Goal: Task Accomplishment & Management: Manage account settings

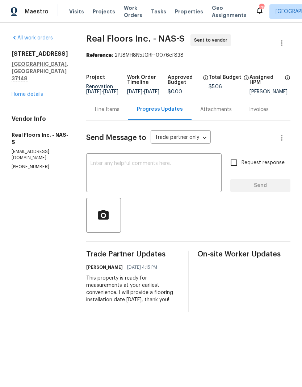
click at [20, 75] on div "[STREET_ADDRESS] Home details" at bounding box center [40, 74] width 57 height 48
click at [24, 92] on link "Home details" at bounding box center [27, 94] width 31 height 5
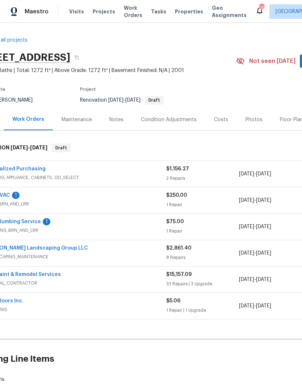
scroll to position [1, 26]
click at [118, 123] on div "Notes" at bounding box center [117, 119] width 14 height 7
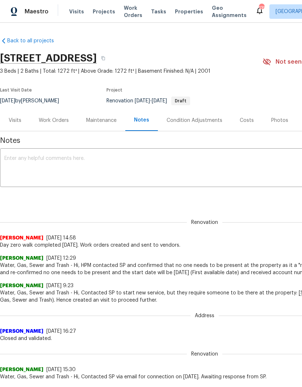
click at [31, 162] on textarea at bounding box center [204, 168] width 400 height 25
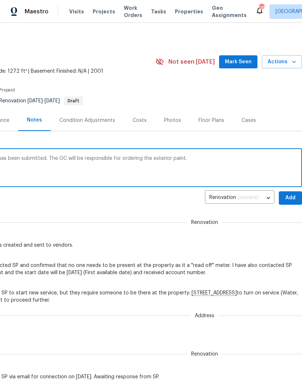
scroll to position [0, 107]
click at [208, 154] on div "The interior paint and cabinet paint order has been submitted. The GC will be r…" at bounding box center [97, 168] width 409 height 37
click at [201, 158] on textarea "The interior paint and cabinet paint order has been submitted. The GC will be r…" at bounding box center [97, 168] width 400 height 25
paste textarea "[URL][DOMAIN_NAME]"
type textarea "The interior paint and cabinet paint order has been submitted. The GC will be r…"
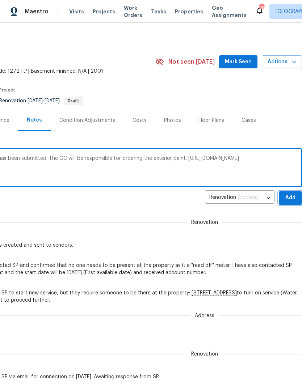
click at [292, 197] on span "Add" at bounding box center [290, 197] width 12 height 9
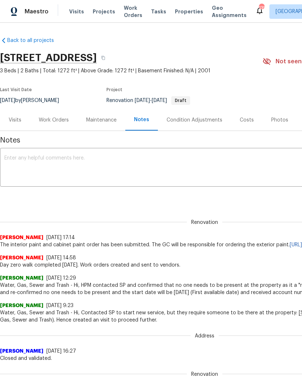
scroll to position [1, 0]
click at [29, 165] on textarea at bounding box center [204, 167] width 400 height 25
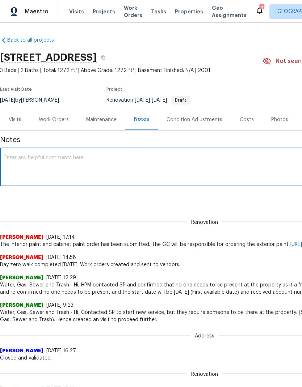
click at [26, 158] on textarea at bounding box center [204, 167] width 400 height 25
paste textarea "The renovation project includes a range of exterior and interior updates. Exter…"
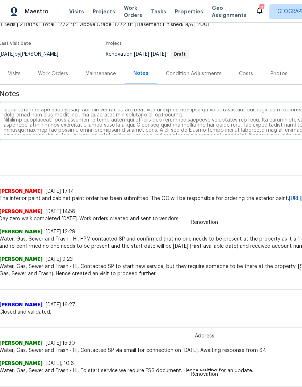
scroll to position [6, 0]
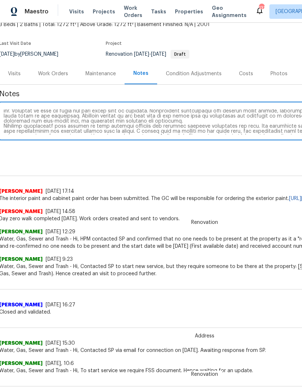
click at [144, 124] on textarea at bounding box center [204, 121] width 400 height 25
click at [142, 121] on textarea at bounding box center [204, 121] width 400 height 25
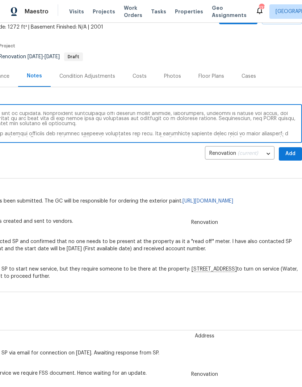
type textarea "The renovation project includes a range of exterior and interior updates. Exter…"
click at [291, 152] on span "Add" at bounding box center [290, 153] width 12 height 9
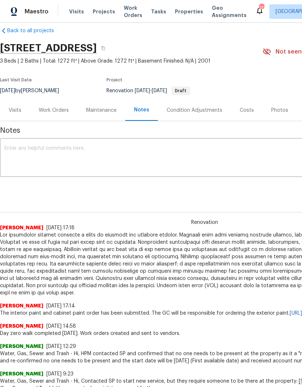
scroll to position [10, 0]
click at [52, 109] on div "Work Orders" at bounding box center [54, 110] width 30 height 7
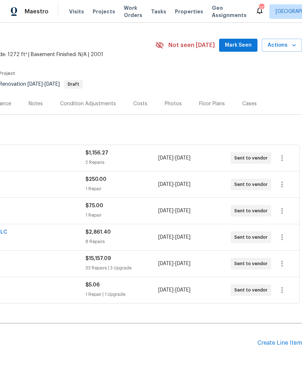
scroll to position [17, 107]
click at [278, 264] on icon "button" at bounding box center [281, 263] width 9 height 9
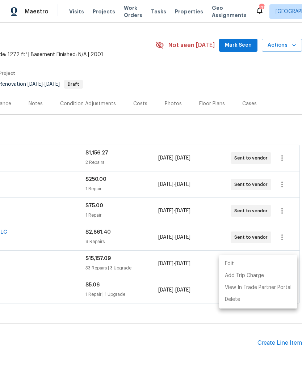
click at [230, 263] on li "Edit" at bounding box center [258, 264] width 78 height 12
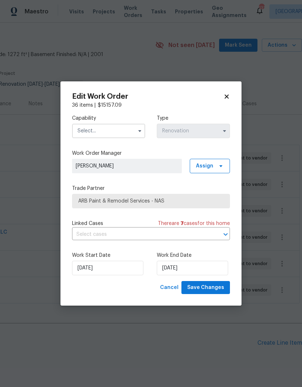
click at [96, 131] on input "text" at bounding box center [108, 131] width 73 height 14
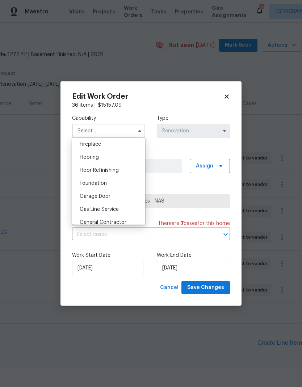
scroll to position [270, 0]
click at [91, 199] on div "Garage Door" at bounding box center [108, 195] width 69 height 13
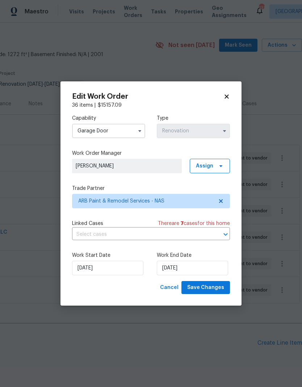
click at [91, 128] on input "Garage Door" at bounding box center [108, 131] width 73 height 14
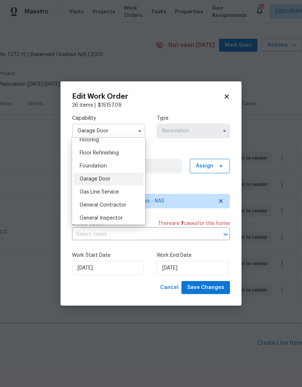
scroll to position [290, 0]
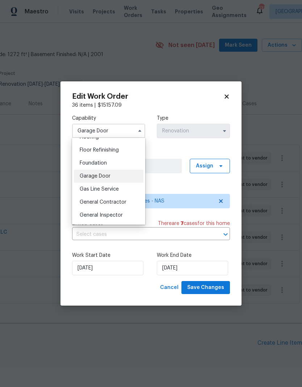
click at [95, 201] on span "General Contractor" at bounding box center [103, 202] width 47 height 5
type input "General Contractor"
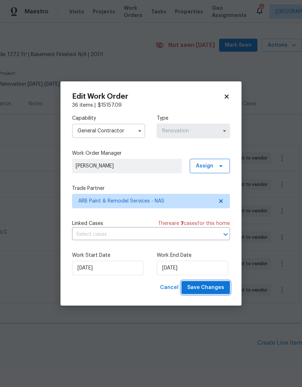
click at [198, 290] on span "Save Changes" at bounding box center [205, 287] width 37 height 9
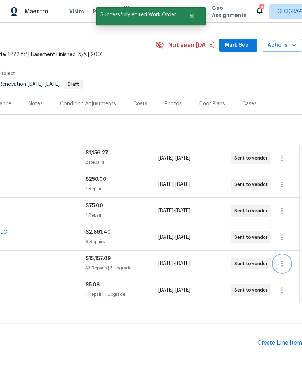
click at [282, 266] on icon "button" at bounding box center [281, 264] width 1 height 6
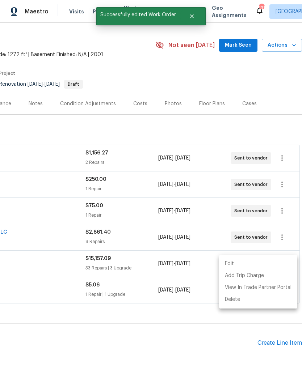
click at [233, 260] on li "Edit" at bounding box center [258, 264] width 78 height 12
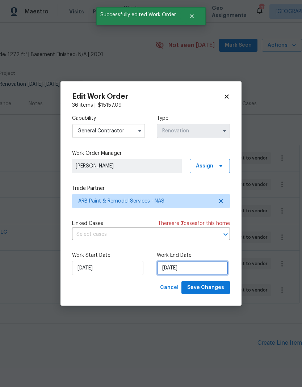
click at [176, 269] on input "8/27/2025" at bounding box center [192, 268] width 71 height 14
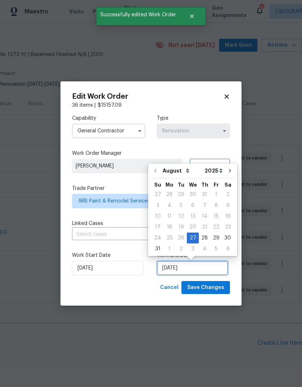
scroll to position [3, 0]
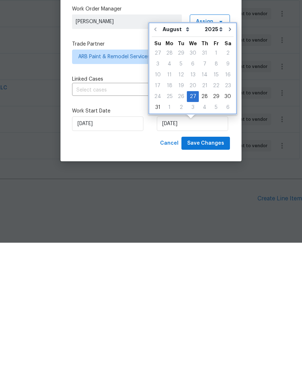
click at [227, 171] on icon "Go to next month" at bounding box center [230, 174] width 6 height 6
type input "9/27/2025"
select select "8"
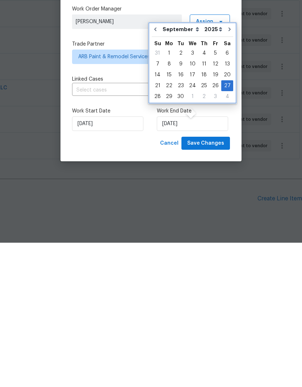
scroll to position [29, 0]
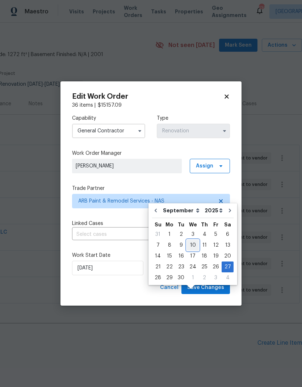
click at [191, 240] on div "10" at bounding box center [193, 245] width 12 height 10
type input "9/10/2025"
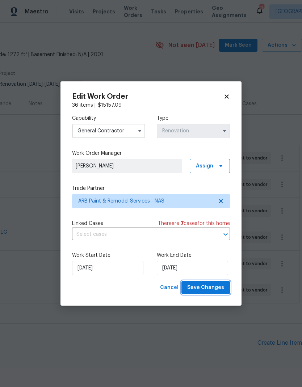
click at [203, 287] on span "Save Changes" at bounding box center [205, 287] width 37 height 9
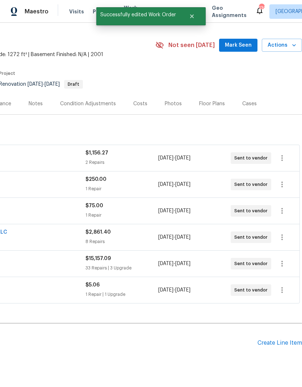
scroll to position [17, 107]
click at [278, 286] on icon "button" at bounding box center [281, 290] width 9 height 9
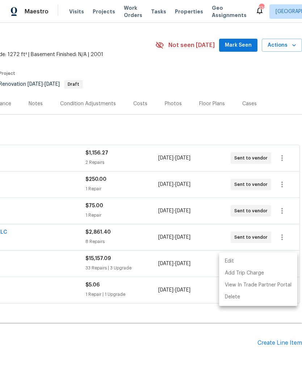
click at [234, 263] on li "Edit" at bounding box center [258, 261] width 78 height 12
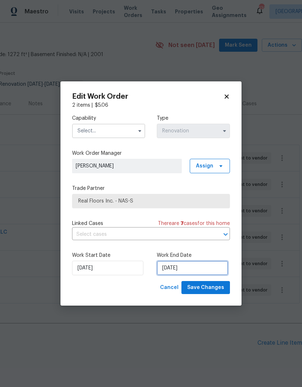
click at [172, 267] on input "8/27/2025" at bounding box center [192, 268] width 71 height 14
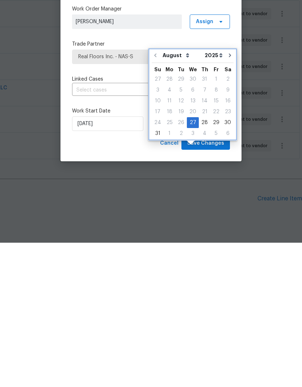
click at [224, 192] on button "Go to next month" at bounding box center [229, 199] width 11 height 14
type input "9/27/2025"
select select "8"
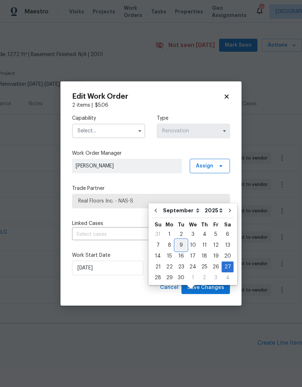
click at [178, 240] on div "9" at bounding box center [181, 245] width 12 height 10
type input "9/9/2025"
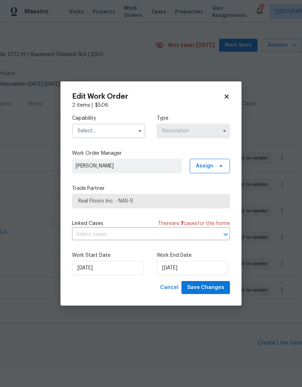
click at [96, 132] on input "text" at bounding box center [108, 131] width 73 height 14
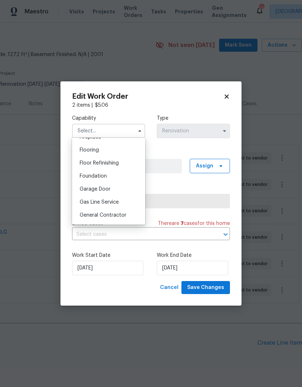
scroll to position [276, 0]
click at [86, 153] on div "Flooring" at bounding box center [108, 150] width 69 height 13
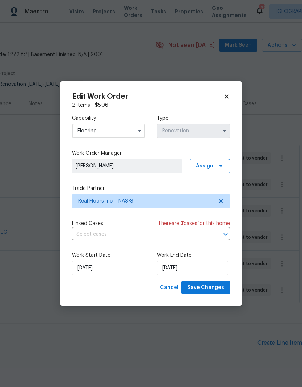
type input "Flooring"
click at [201, 289] on span "Save Changes" at bounding box center [205, 287] width 37 height 9
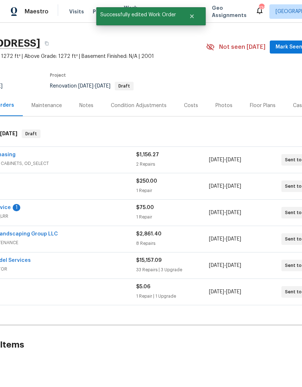
scroll to position [9, 97]
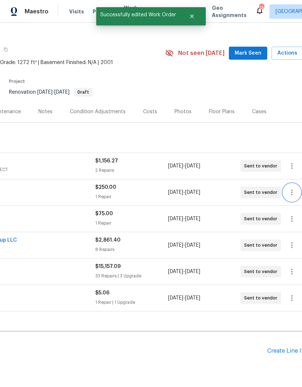
click at [292, 188] on icon "button" at bounding box center [291, 192] width 9 height 9
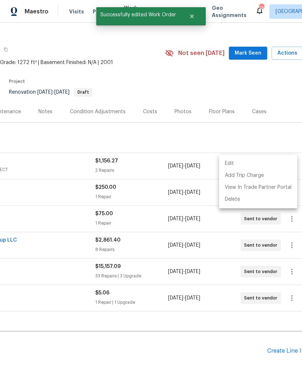
click at [230, 161] on li "Edit" at bounding box center [258, 164] width 78 height 12
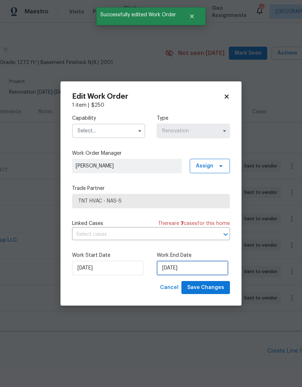
click at [175, 269] on input "8/27/2025" at bounding box center [192, 268] width 71 height 14
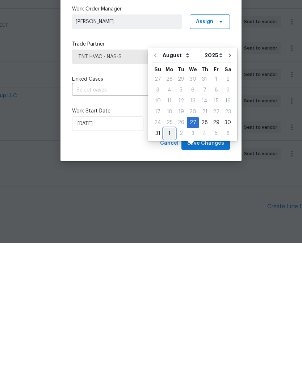
click at [166, 273] on div "1" at bounding box center [169, 278] width 12 height 10
type input "9/1/2025"
select select "8"
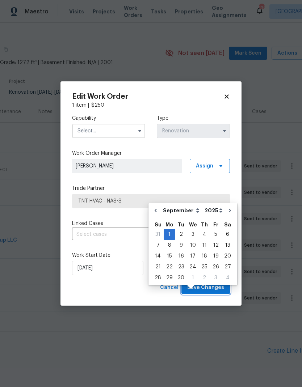
click at [204, 282] on button "Save Changes" at bounding box center [205, 287] width 48 height 13
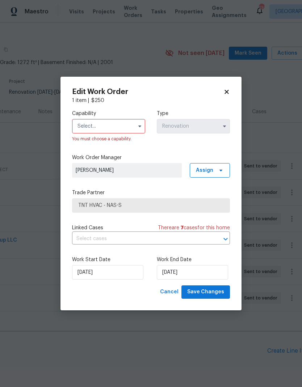
click at [97, 124] on input "text" at bounding box center [108, 126] width 73 height 14
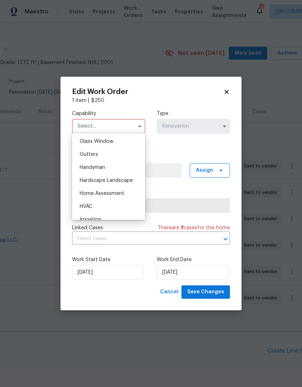
scroll to position [367, 0]
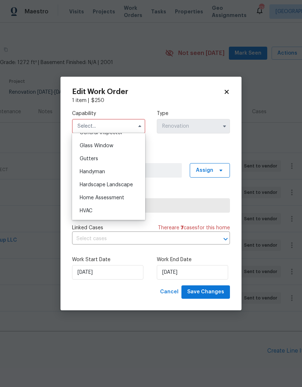
click at [84, 210] on span "HVAC" at bounding box center [86, 210] width 13 height 5
type input "HVAC"
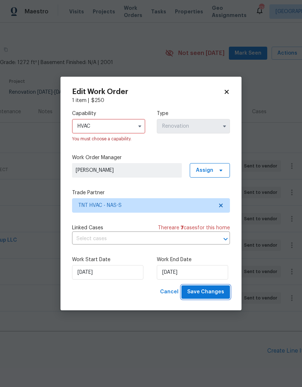
click at [198, 289] on span "Save Changes" at bounding box center [205, 292] width 37 height 9
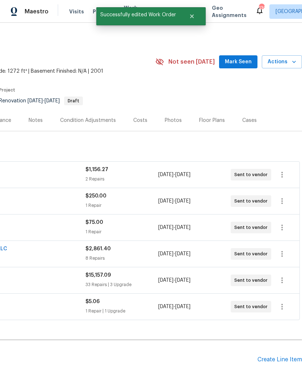
scroll to position [0, 107]
click at [283, 223] on icon "button" at bounding box center [281, 227] width 9 height 9
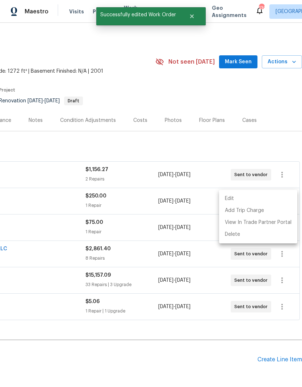
scroll to position [0, 107]
click at [233, 197] on li "Edit" at bounding box center [258, 199] width 78 height 12
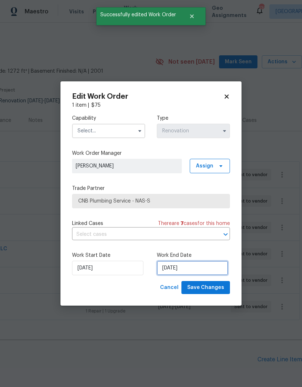
click at [175, 266] on input "8/27/2025" at bounding box center [192, 268] width 71 height 14
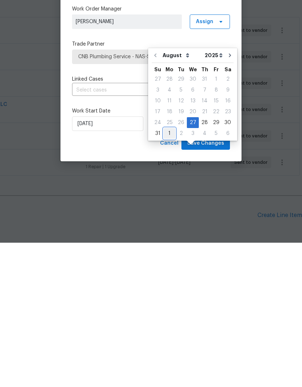
click at [170, 273] on div "1" at bounding box center [169, 278] width 12 height 10
type input "9/1/2025"
select select "8"
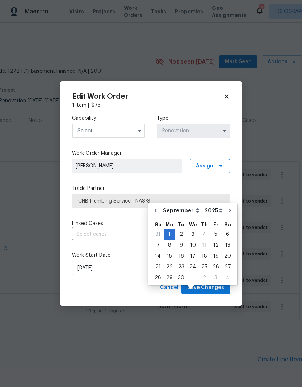
click at [91, 131] on input "text" at bounding box center [108, 131] width 73 height 14
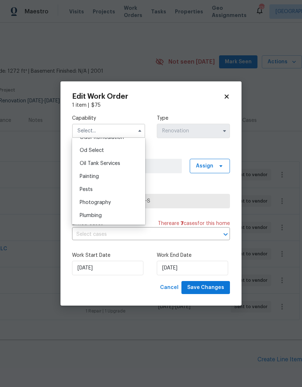
scroll to position [584, 0]
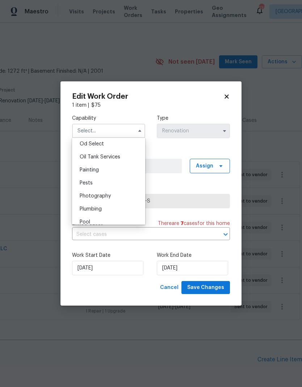
click at [90, 212] on div "Plumbing" at bounding box center [108, 209] width 69 height 13
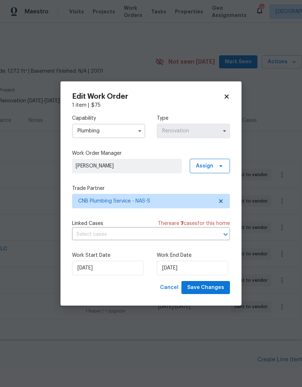
type input "Plumbing"
click at [204, 290] on span "Save Changes" at bounding box center [205, 287] width 37 height 9
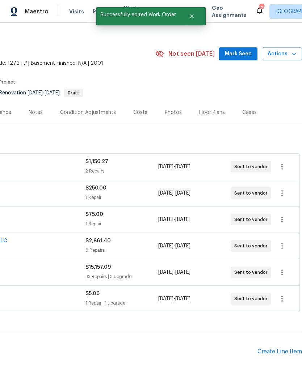
scroll to position [7, 107]
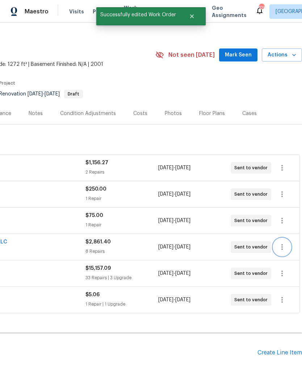
click at [280, 243] on icon "button" at bounding box center [281, 247] width 9 height 9
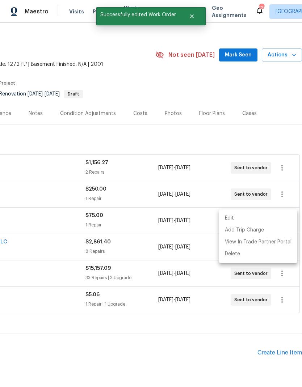
click at [229, 214] on li "Edit" at bounding box center [258, 218] width 78 height 12
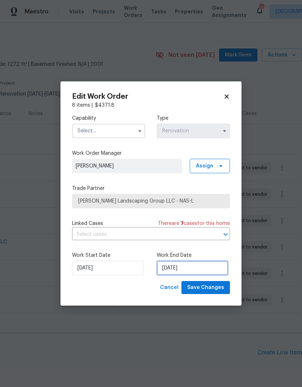
click at [169, 269] on input "8/27/2025" at bounding box center [192, 268] width 71 height 14
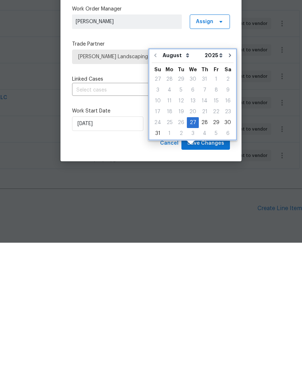
click at [224, 192] on button "Go to next month" at bounding box center [229, 199] width 11 height 14
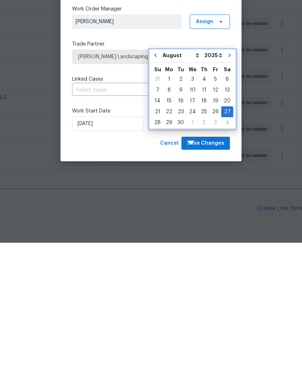
type input "9/27/2025"
select select "8"
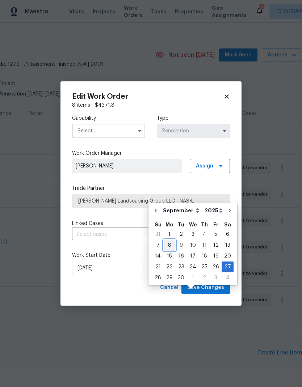
click at [165, 240] on div "8" at bounding box center [169, 245] width 12 height 10
type input "9/8/2025"
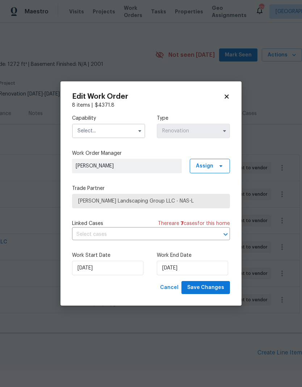
click at [97, 132] on input "text" at bounding box center [108, 131] width 73 height 14
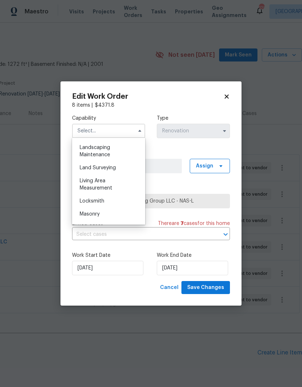
scroll to position [468, 0]
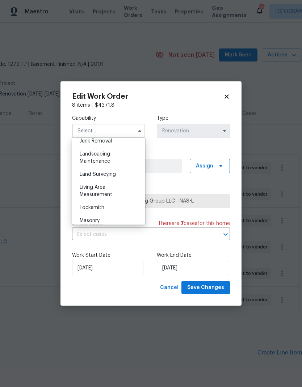
click at [86, 159] on span "Landscaping Maintenance" at bounding box center [95, 158] width 30 height 12
type input "Landscaping Maintenance"
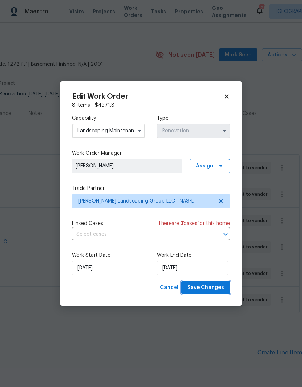
click at [194, 290] on span "Save Changes" at bounding box center [205, 287] width 37 height 9
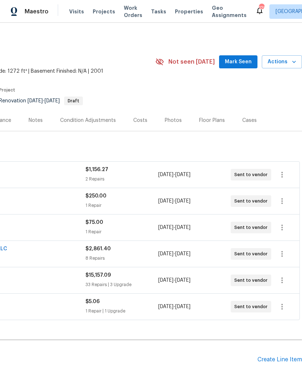
scroll to position [0, 109]
click at [280, 302] on icon "button" at bounding box center [281, 306] width 9 height 9
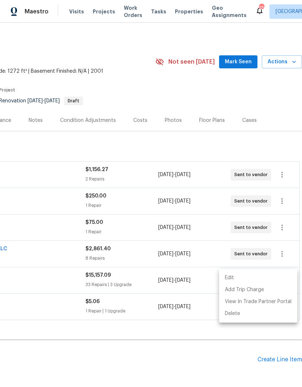
scroll to position [0, 107]
click at [235, 275] on li "Edit" at bounding box center [258, 278] width 78 height 12
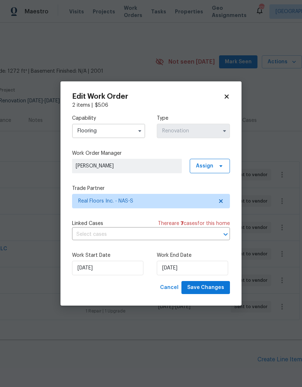
click at [229, 98] on icon at bounding box center [226, 96] width 7 height 7
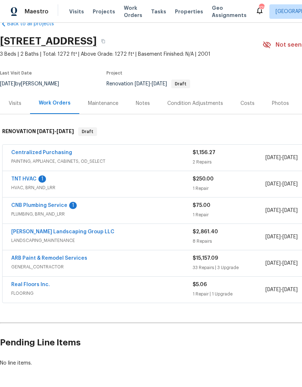
scroll to position [17, 0]
click at [58, 230] on link "[PERSON_NAME] Landscaping Group LLC" at bounding box center [62, 232] width 103 height 5
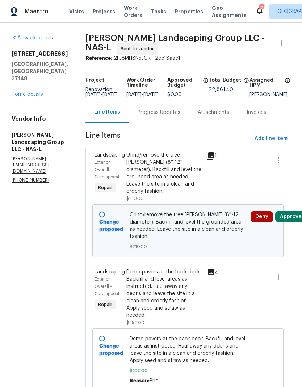
click at [172, 109] on div "Progress Updates" at bounding box center [158, 112] width 43 height 7
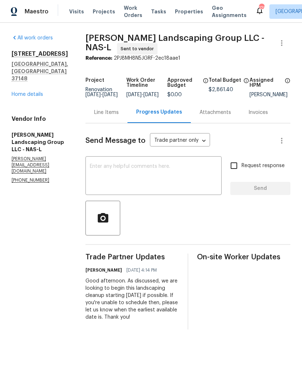
click at [134, 175] on textarea at bounding box center [153, 176] width 127 height 25
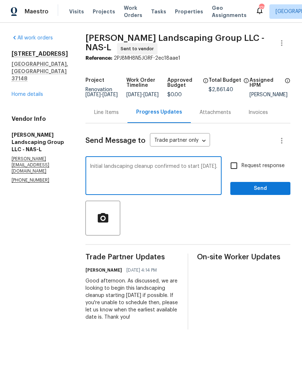
type textarea "Initial landscaping cleanup confirmed to start tomorrow, 8/26."
click at [252, 193] on span "Send" at bounding box center [260, 188] width 48 height 9
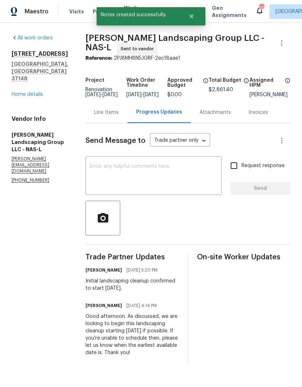
click at [131, 180] on textarea at bounding box center [153, 176] width 127 height 25
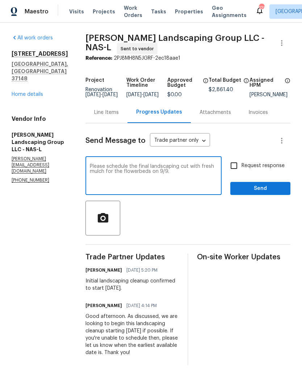
type textarea "Please schedule the final landscaping cut with fresh mulch for the flowerbeds o…"
click at [26, 216] on section "All work orders 1202 52E Hwy Portland, TN 37148 Home details Vendor Info Sandov…" at bounding box center [40, 199] width 56 height 331
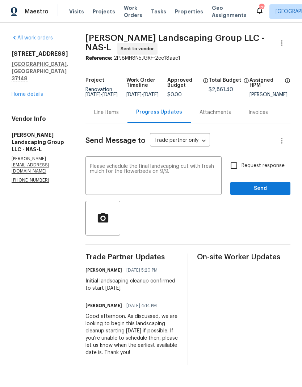
click at [234, 167] on input "Request response" at bounding box center [233, 165] width 15 height 15
checkbox input "true"
click at [247, 193] on span "Send" at bounding box center [260, 188] width 48 height 9
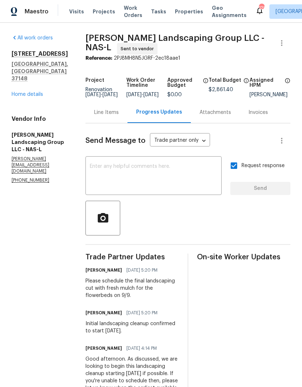
click at [17, 92] on link "Home details" at bounding box center [27, 94] width 31 height 5
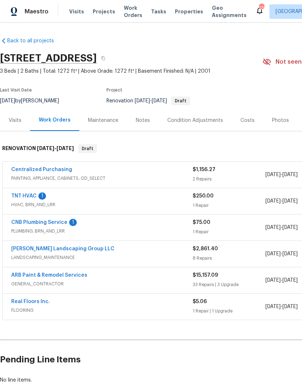
click at [25, 273] on link "ARB Paint & Remodel Services" at bounding box center [49, 275] width 76 height 5
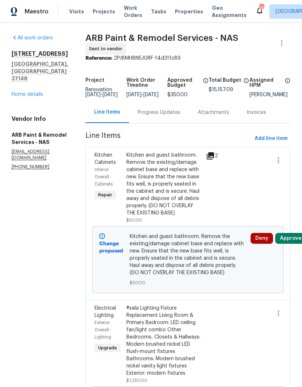
click at [141, 105] on div "Progress Updates" at bounding box center [159, 112] width 60 height 21
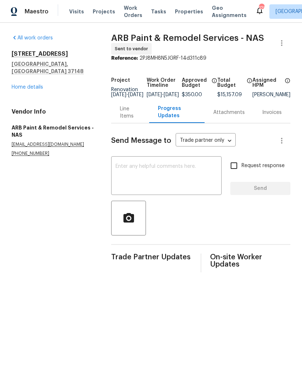
click at [131, 166] on div "x ​" at bounding box center [166, 176] width 110 height 37
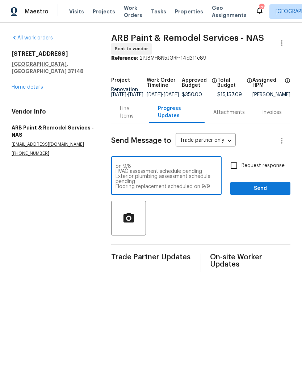
scroll to position [56, 0]
type textarea "This project is ready to start! Lockbox 1620, door keypad code 1492. Interior p…"
click at [235, 170] on input "Request response" at bounding box center [233, 165] width 15 height 15
checkbox input "true"
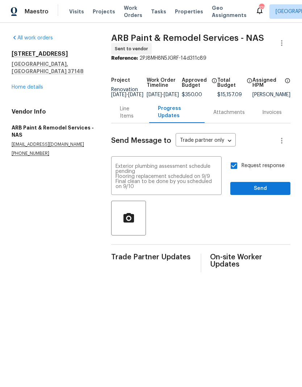
scroll to position [61, 0]
click at [244, 195] on button "Send" at bounding box center [260, 188] width 60 height 13
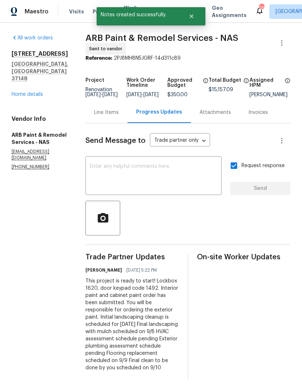
scroll to position [0, 0]
click at [33, 92] on link "Home details" at bounding box center [27, 94] width 31 height 5
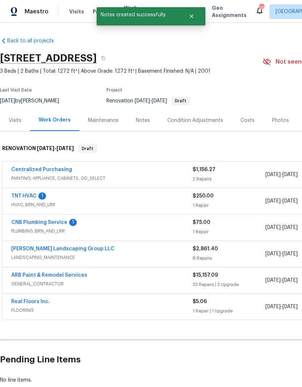
click at [27, 248] on link "[PERSON_NAME] Landscaping Group LLC" at bounding box center [62, 248] width 103 height 5
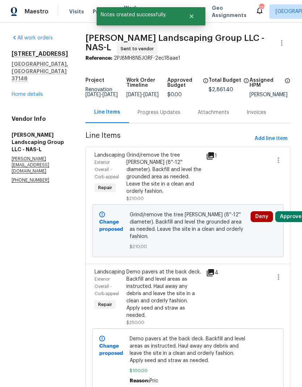
click at [161, 116] on div "Progress Updates" at bounding box center [158, 112] width 43 height 7
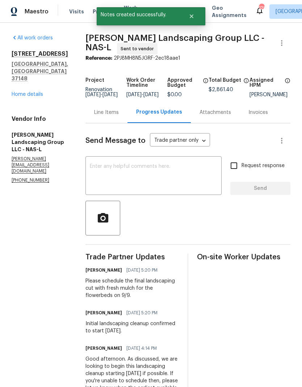
click at [134, 182] on textarea at bounding box center [153, 176] width 127 height 25
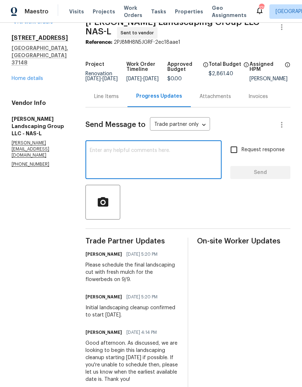
scroll to position [16, 0]
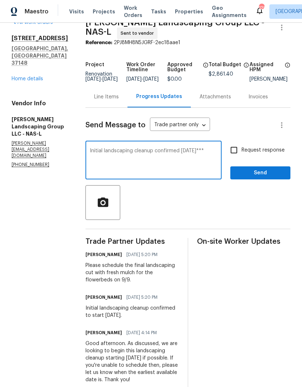
click at [109, 156] on textarea "Initial landscaping cleanup confirmed tomorrow, 8/27***" at bounding box center [153, 160] width 127 height 25
click at [120, 154] on textarea "Initial landscaping cleanup confirmed tomorrow, 8/27***" at bounding box center [153, 160] width 127 height 25
type textarea "Date correction Initial landscaping cleanup confirmed tomorrow, 8/27***"
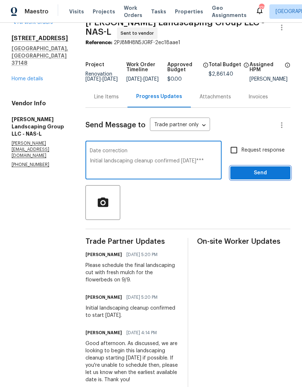
click at [247, 178] on span "Send" at bounding box center [260, 173] width 48 height 9
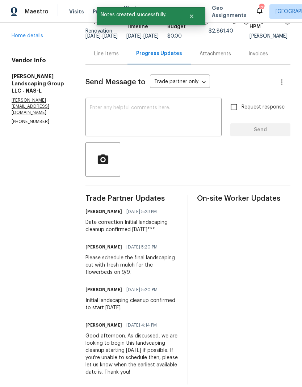
scroll to position [58, 0]
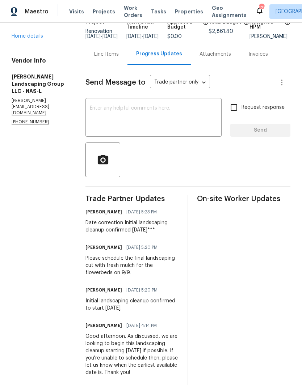
click at [123, 55] on div "Line Items" at bounding box center [106, 53] width 42 height 21
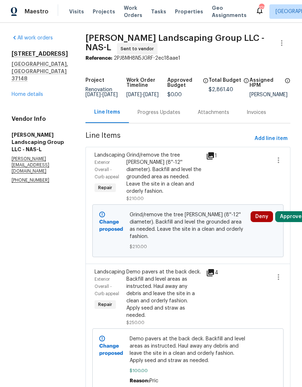
click at [28, 92] on link "Home details" at bounding box center [27, 94] width 31 height 5
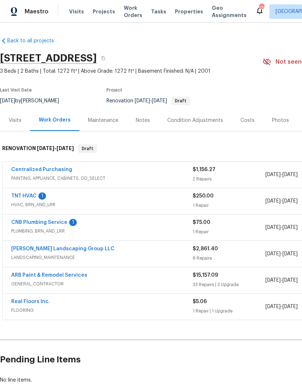
click at [244, 118] on div "Costs" at bounding box center [247, 120] width 14 height 7
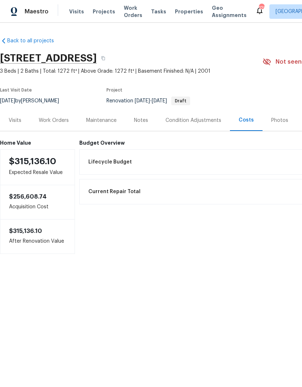
click at [144, 121] on div "Notes" at bounding box center [141, 120] width 14 height 7
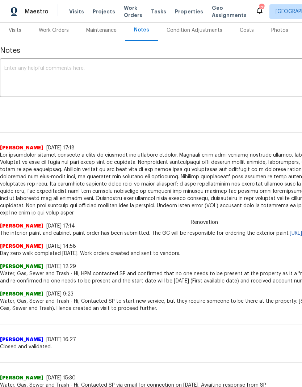
scroll to position [90, 0]
click at [165, 78] on textarea at bounding box center [204, 78] width 400 height 25
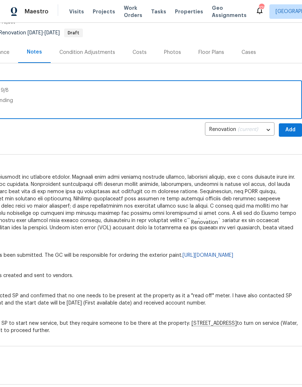
scroll to position [68, 107]
type textarea "Initial landscaping cleanup scheduled for tomorrow, 8/27 Final landscaping with…"
click at [272, 167] on div "Eric Ovalle 8/26/25, 17:18" at bounding box center [97, 170] width 409 height 7
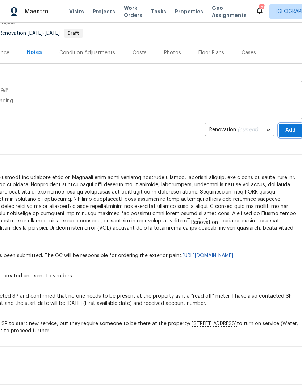
click at [293, 134] on span "Add" at bounding box center [290, 130] width 12 height 9
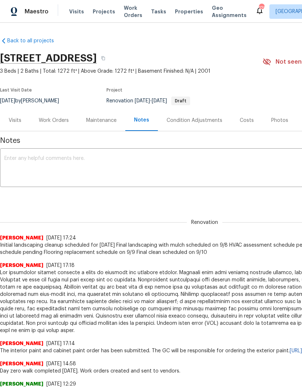
scroll to position [0, 0]
click at [55, 122] on div "Work Orders" at bounding box center [54, 120] width 30 height 7
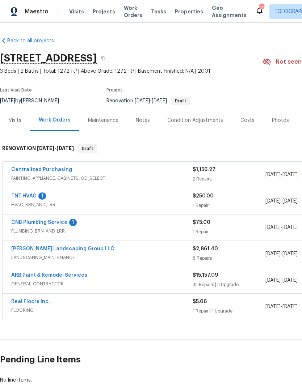
click at [24, 303] on link "Real Floors Inc." at bounding box center [30, 301] width 39 height 5
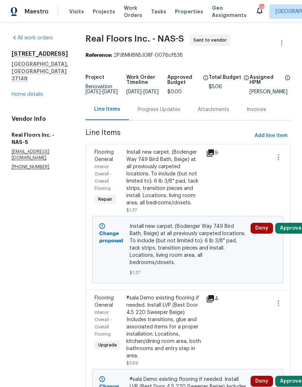
click at [150, 120] on div "Progress Updates" at bounding box center [159, 109] width 60 height 21
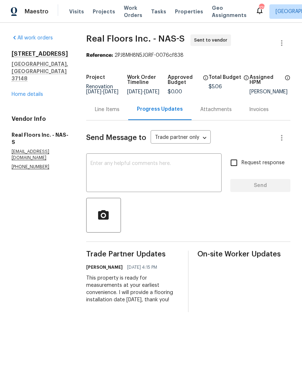
click at [109, 178] on textarea at bounding box center [153, 173] width 127 height 25
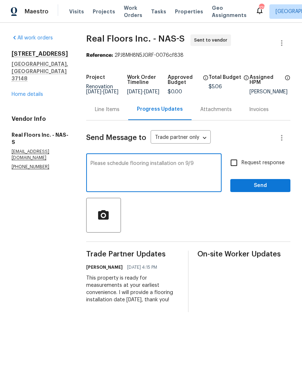
type textarea "Please schedule flooring installation on 9/9"
click at [174, 225] on div at bounding box center [188, 215] width 204 height 35
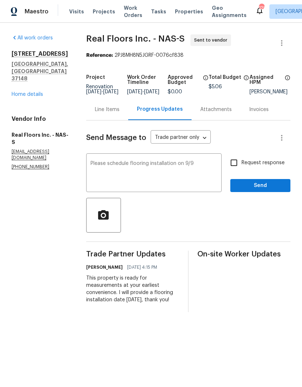
click at [237, 166] on input "Request response" at bounding box center [233, 162] width 15 height 15
checkbox input "true"
click at [242, 189] on span "Send" at bounding box center [260, 185] width 48 height 9
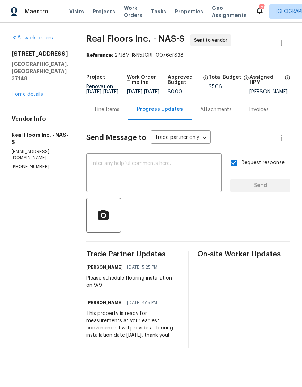
click at [25, 92] on link "Home details" at bounding box center [27, 94] width 31 height 5
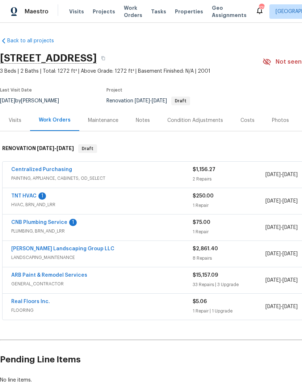
click at [25, 274] on link "ARB Paint & Remodel Services" at bounding box center [49, 275] width 76 height 5
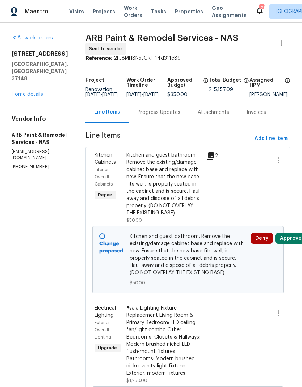
click at [148, 116] on div "Progress Updates" at bounding box center [158, 112] width 43 height 7
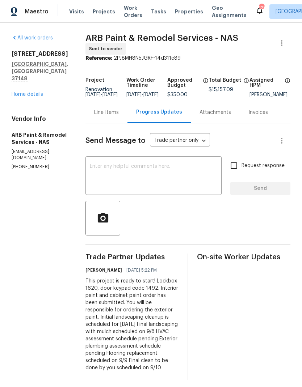
scroll to position [7, 0]
click at [97, 213] on icon "button" at bounding box center [102, 217] width 10 height 9
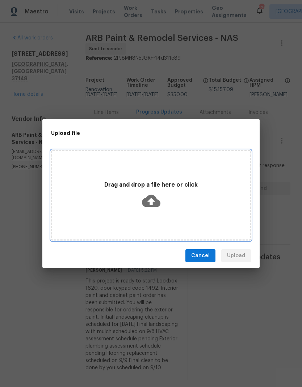
click at [156, 200] on icon at bounding box center [151, 201] width 18 height 12
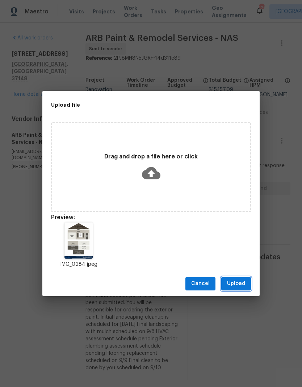
click at [230, 288] on span "Upload" at bounding box center [236, 283] width 18 height 9
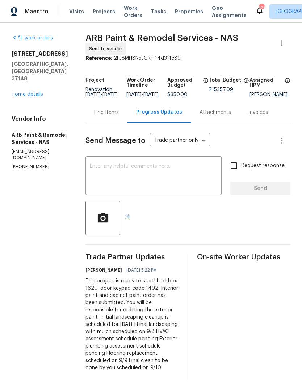
click at [188, 166] on textarea at bounding box center [153, 176] width 127 height 25
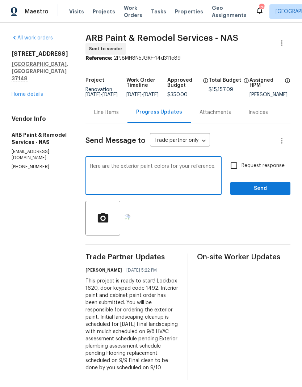
type textarea "Here are the exterior paint colors for your reference."
click at [241, 158] on input "Request response" at bounding box center [233, 165] width 15 height 15
checkbox input "true"
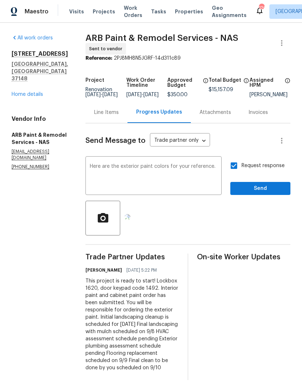
click at [251, 176] on div "Request response Send" at bounding box center [260, 176] width 60 height 37
click at [259, 185] on span "Send" at bounding box center [260, 188] width 48 height 9
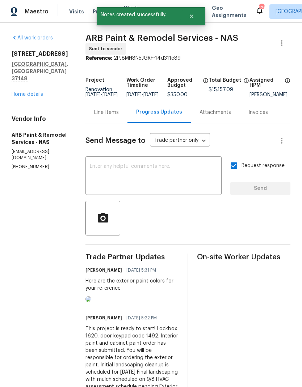
click at [106, 115] on div "Line Items" at bounding box center [106, 112] width 25 height 7
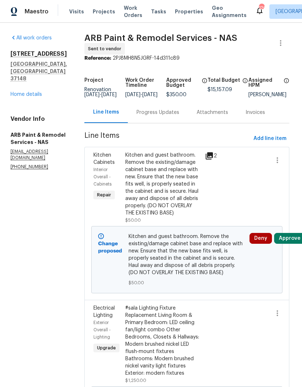
scroll to position [0, 1]
click at [275, 15] on span "Nashville + 1" at bounding box center [304, 11] width 58 height 7
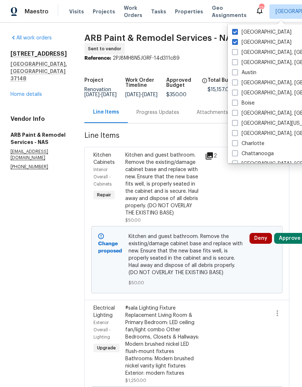
click at [237, 45] on label "Atlanta" at bounding box center [261, 42] width 59 height 7
click at [237, 43] on input "Atlanta" at bounding box center [234, 41] width 5 height 5
checkbox input "false"
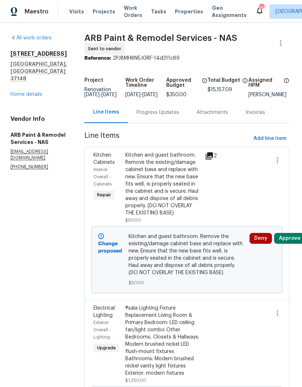
click at [125, 14] on span "Work Orders" at bounding box center [133, 11] width 18 height 14
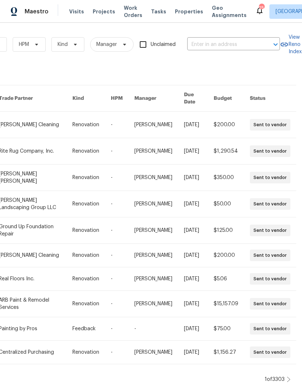
scroll to position [0, 119]
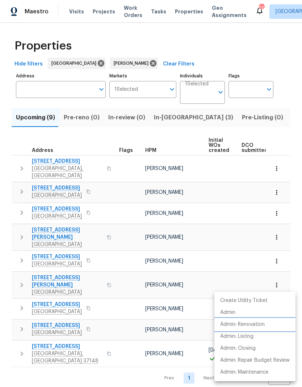
click at [226, 323] on p "Admin: Renovation" at bounding box center [242, 325] width 44 height 8
click at [245, 120] on div at bounding box center [151, 193] width 302 height 387
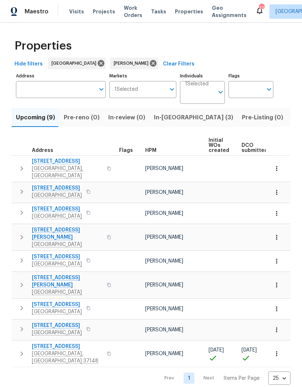
click at [291, 115] on span "Listed (10)" at bounding box center [306, 117] width 30 height 10
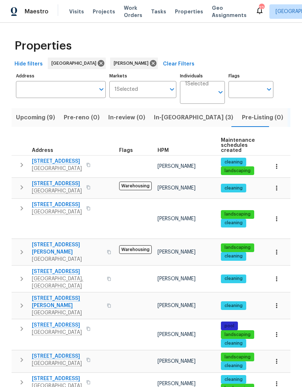
click at [20, 209] on icon "button" at bounding box center [21, 208] width 9 height 9
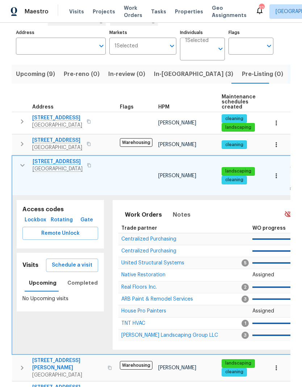
scroll to position [96, 0]
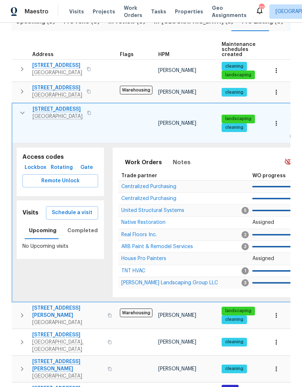
click at [137, 244] on span "ARB Paint & Remodel Services" at bounding box center [157, 246] width 72 height 5
click at [17, 111] on button "button" at bounding box center [22, 113] width 14 height 14
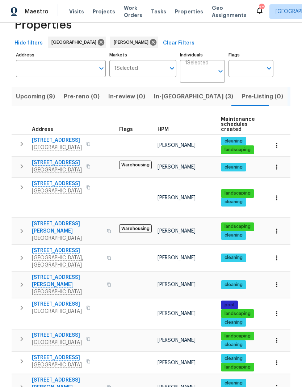
scroll to position [9, 0]
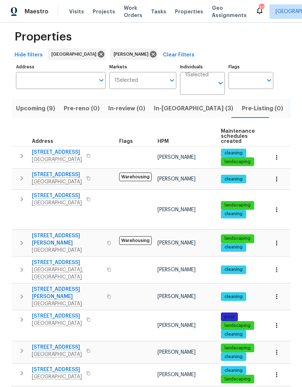
click at [156, 106] on span "In-reno (3)" at bounding box center [193, 108] width 79 height 10
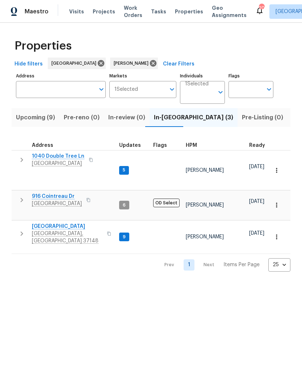
click at [21, 156] on icon "button" at bounding box center [21, 160] width 9 height 9
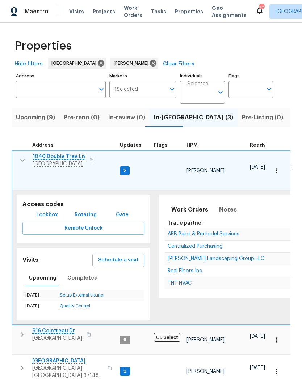
click at [176, 268] on span "Real Floors Inc." at bounding box center [184, 270] width 35 height 5
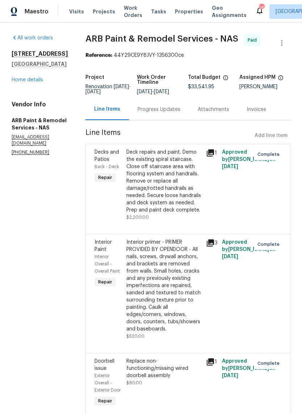
click at [21, 84] on div "203 Snug Harbor Dr Hendersonville, TN 37075 Home details" at bounding box center [40, 66] width 56 height 33
click at [23, 82] on link "Home details" at bounding box center [27, 79] width 31 height 5
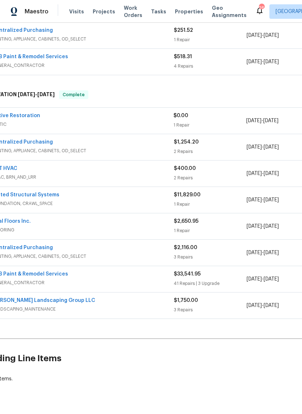
scroll to position [218, 20]
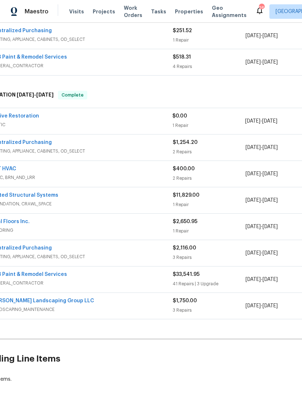
click at [26, 273] on link "ARB Paint & Remodel Services" at bounding box center [29, 274] width 76 height 5
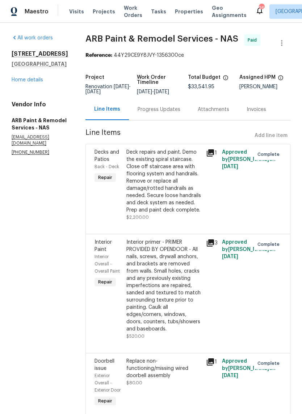
click at [142, 107] on div "Progress Updates" at bounding box center [158, 109] width 43 height 7
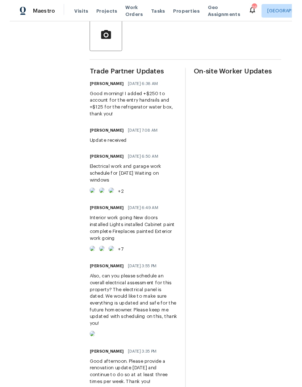
scroll to position [67, 0]
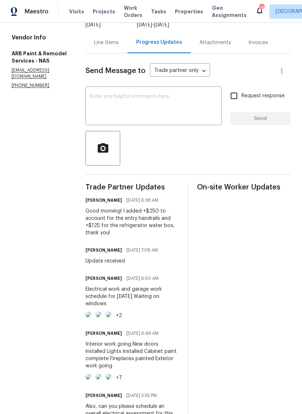
click at [96, 46] on div "Line Items" at bounding box center [106, 42] width 25 height 7
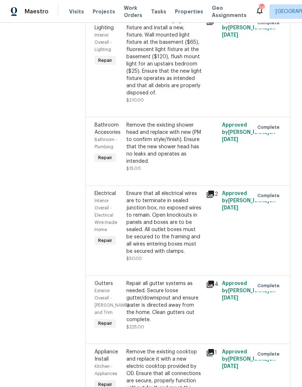
scroll to position [4181, 0]
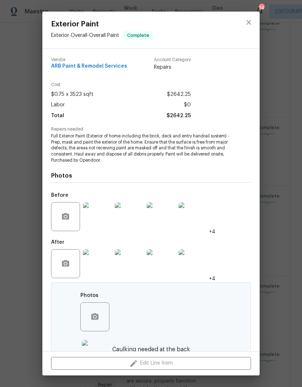
click at [95, 217] on img at bounding box center [97, 216] width 29 height 29
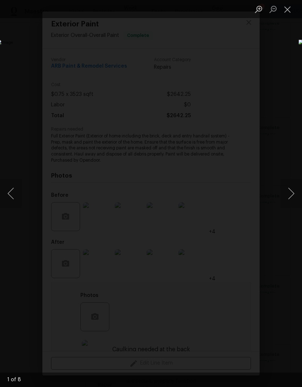
click at [288, 193] on button "Next image" at bounding box center [291, 193] width 22 height 29
click at [292, 195] on button "Next image" at bounding box center [291, 193] width 22 height 29
click at [287, 192] on button "Next image" at bounding box center [291, 193] width 22 height 29
click at [289, 196] on button "Next image" at bounding box center [291, 193] width 22 height 29
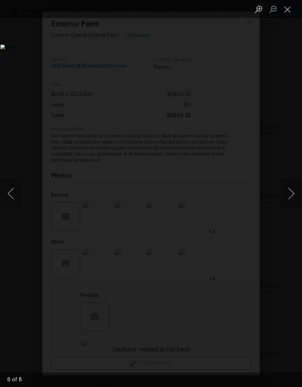
click at [293, 198] on button "Next image" at bounding box center [291, 193] width 22 height 29
click at [288, 193] on button "Next image" at bounding box center [291, 193] width 22 height 29
click at [288, 192] on button "Next image" at bounding box center [291, 193] width 22 height 29
click at [291, 197] on button "Next image" at bounding box center [291, 193] width 22 height 29
click at [287, 195] on button "Next image" at bounding box center [291, 193] width 22 height 29
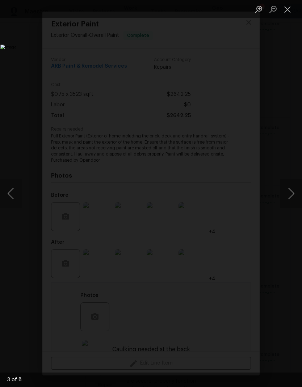
click at [288, 196] on button "Next image" at bounding box center [291, 193] width 22 height 29
click at [291, 197] on button "Next image" at bounding box center [291, 193] width 22 height 29
click at [286, 196] on button "Next image" at bounding box center [291, 193] width 22 height 29
click at [290, 8] on button "Close lightbox" at bounding box center [287, 9] width 14 height 13
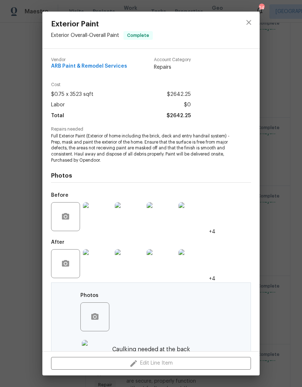
scroll to position [0, 0]
click at [248, 25] on icon "close" at bounding box center [248, 22] width 9 height 9
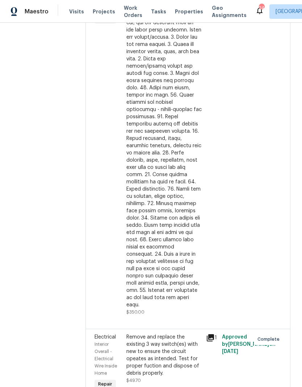
scroll to position [1389, 0]
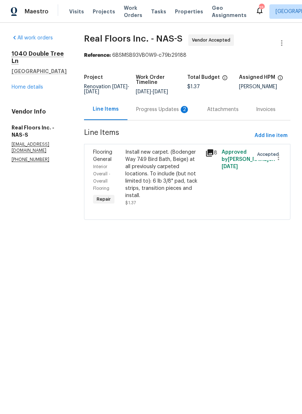
click at [160, 110] on div "Progress Updates 2" at bounding box center [163, 109] width 54 height 7
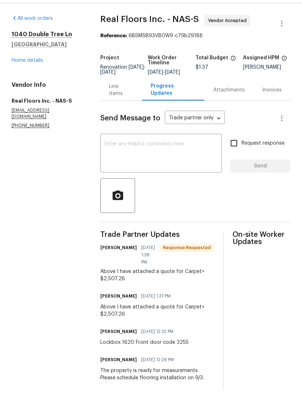
scroll to position [7, 0]
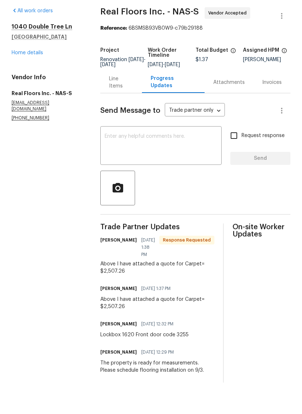
click at [116, 102] on div "Line Items" at bounding box center [121, 109] width 24 height 14
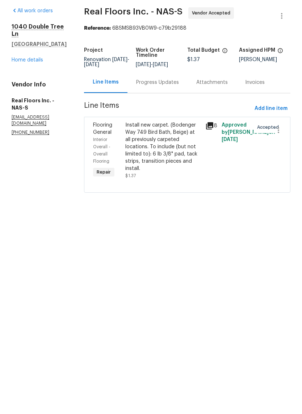
click at [148, 149] on div "Install new carpet. (Bodenger Way 749 Bird Bath, Beige) at all previously carpe…" at bounding box center [163, 174] width 76 height 51
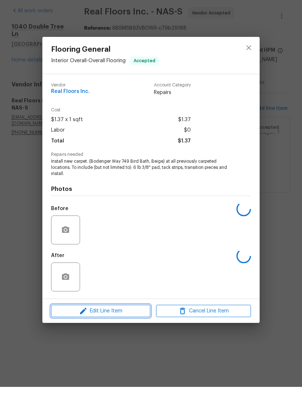
click at [76, 334] on span "Edit Line Item" at bounding box center [100, 338] width 95 height 9
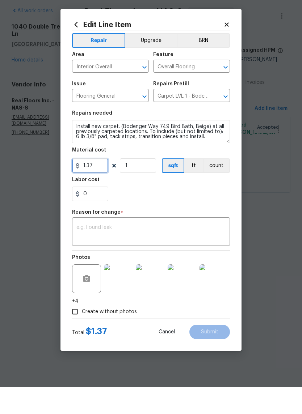
click at [97, 186] on input "1.37" at bounding box center [90, 193] width 36 height 14
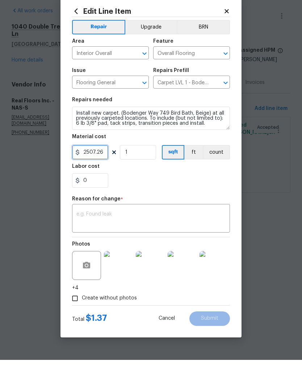
type input "2507.26"
click at [115, 239] on textarea at bounding box center [150, 246] width 149 height 15
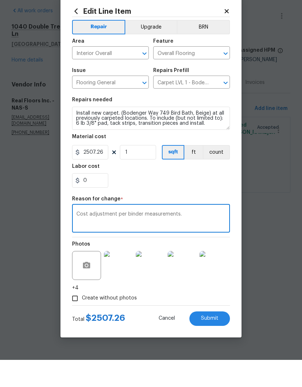
click at [130, 191] on section "Repairs needed Install new carpet. (Bodenger Way 749 Bird Bath, Beige) at all p…" at bounding box center [151, 169] width 158 height 99
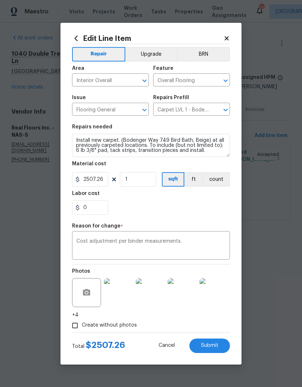
click at [134, 242] on textarea "Cost adjustment per binder measurements." at bounding box center [150, 246] width 149 height 15
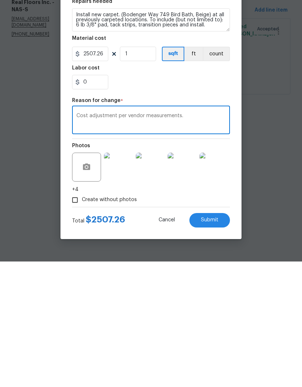
type textarea "Cost adjustment per vendor measurements."
click at [205, 338] on button "Submit" at bounding box center [209, 345] width 41 height 14
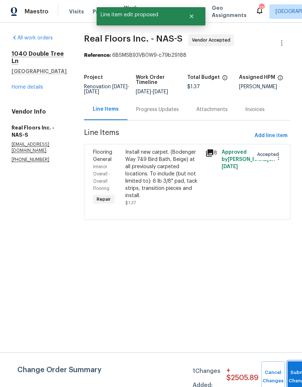
click at [291, 374] on button "Submit Changes" at bounding box center [298, 376] width 23 height 31
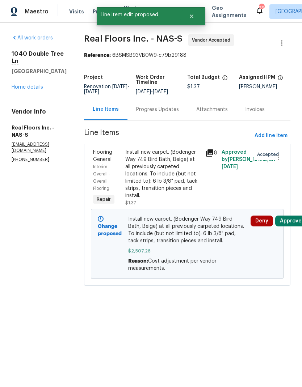
click at [150, 103] on div "Progress Updates" at bounding box center [157, 109] width 60 height 21
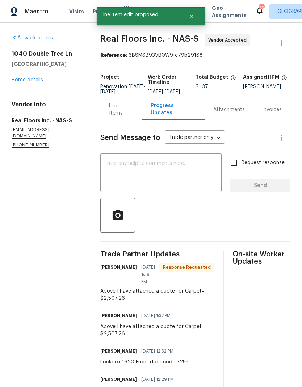
click at [130, 169] on textarea at bounding box center [161, 173] width 112 height 25
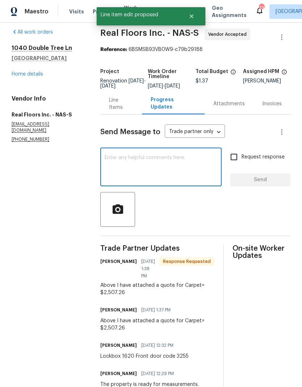
scroll to position [5, 0]
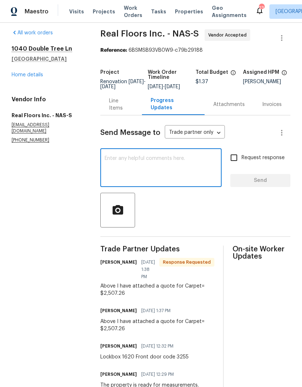
click at [17, 221] on section "All work orders 1040 Double Tree Ln Gallatin, TN 37066 Home details Vendor Info…" at bounding box center [47, 216] width 71 height 375
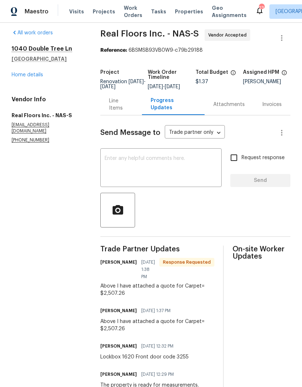
scroll to position [29, 0]
click at [125, 156] on textarea at bounding box center [161, 168] width 112 height 25
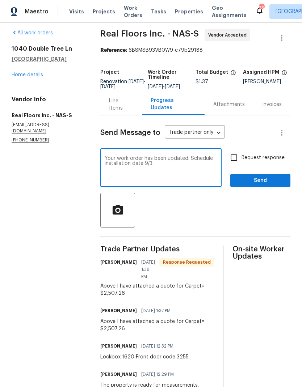
type textarea "Your work order has been updated. Schedule installation date 9/3."
click at [28, 210] on section "All work orders 1040 Double Tree Ln Gallatin, TN 37066 Home details Vendor Info…" at bounding box center [47, 216] width 71 height 375
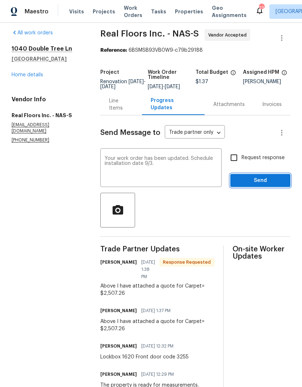
click at [242, 174] on button "Send" at bounding box center [260, 180] width 60 height 13
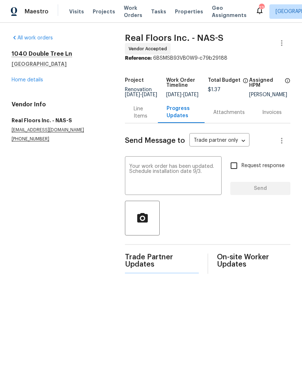
scroll to position [0, 0]
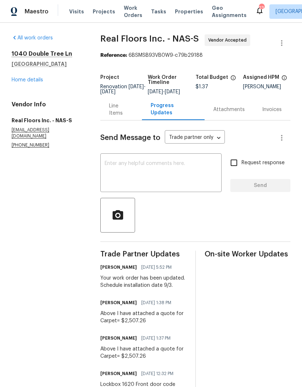
click at [124, 8] on span "Work Orders" at bounding box center [133, 11] width 18 height 14
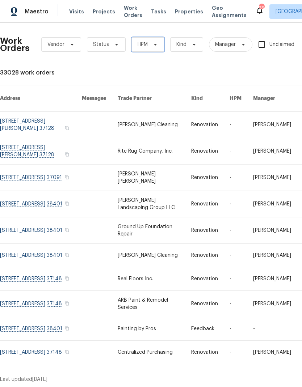
click at [145, 45] on span "HPM" at bounding box center [142, 44] width 10 height 7
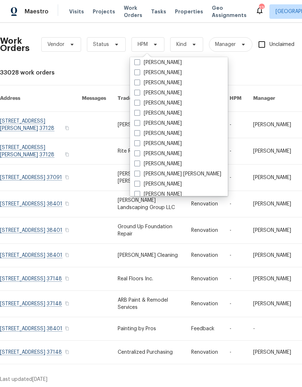
scroll to position [88, 0]
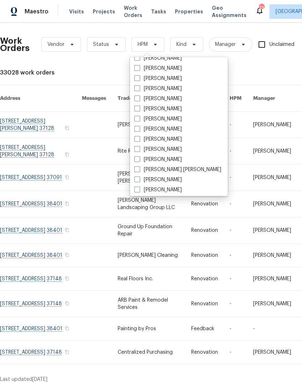
click at [141, 111] on label "[PERSON_NAME]" at bounding box center [157, 108] width 47 height 7
click at [139, 110] on input "[PERSON_NAME]" at bounding box center [136, 107] width 5 height 5
checkbox input "true"
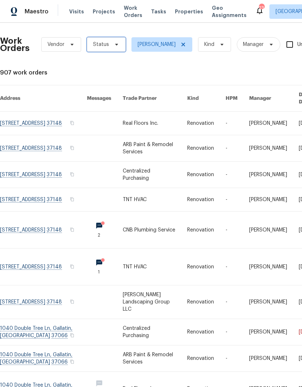
click at [98, 40] on span "Status" at bounding box center [106, 44] width 39 height 14
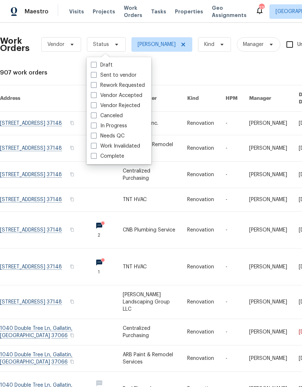
click at [94, 136] on span at bounding box center [94, 136] width 6 height 6
click at [94, 136] on input "Needs QC" at bounding box center [93, 134] width 5 height 5
checkbox input "true"
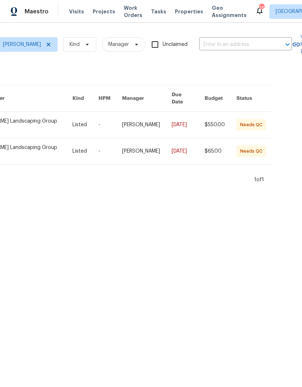
scroll to position [0, 142]
click at [30, 112] on link at bounding box center [22, 125] width 102 height 26
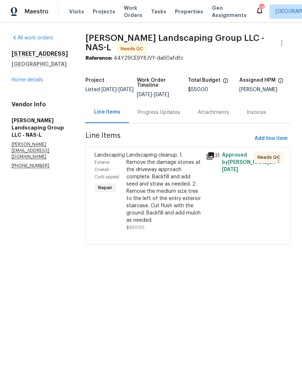
click at [159, 179] on div "Landscaping cleanup. 1. Remove the damage stones at the driveway approach compl…" at bounding box center [163, 188] width 75 height 72
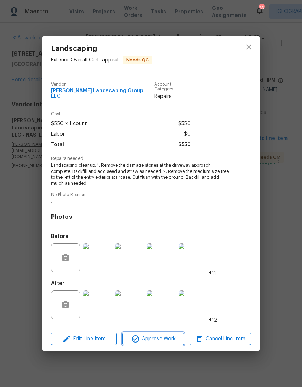
click at [142, 335] on span "Approve Work" at bounding box center [152, 339] width 57 height 9
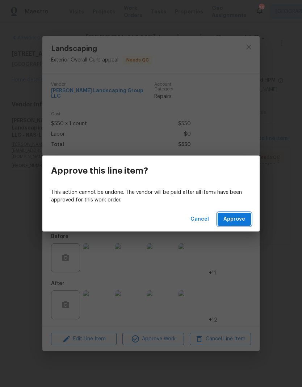
click at [226, 218] on span "Approve" at bounding box center [234, 219] width 22 height 9
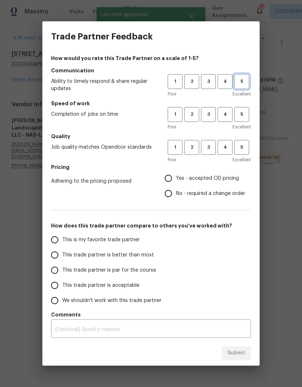
click at [240, 79] on span "5" at bounding box center [241, 81] width 13 height 8
click at [237, 108] on button "5" at bounding box center [241, 114] width 15 height 15
click at [240, 146] on span "5" at bounding box center [241, 147] width 13 height 8
click at [170, 177] on input "Yes - accepted OD pricing" at bounding box center [168, 178] width 15 height 15
radio input "true"
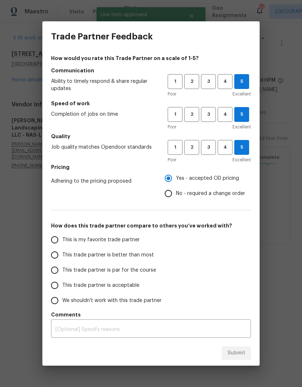
click at [53, 239] on input "This is my favorite trade partner" at bounding box center [54, 239] width 15 height 15
click at [234, 353] on span "Submit" at bounding box center [236, 353] width 18 height 9
radio input "true"
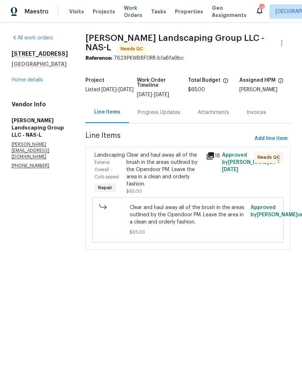
click at [163, 176] on div "Clear and haul away all of the brush in the areas outlined by the Opendoor PM. …" at bounding box center [163, 170] width 75 height 36
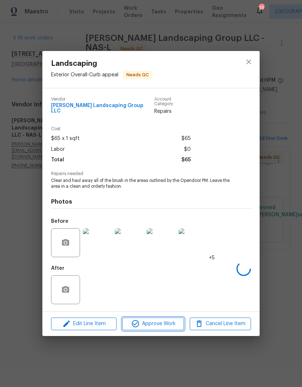
click at [139, 322] on icon "button" at bounding box center [135, 323] width 9 height 9
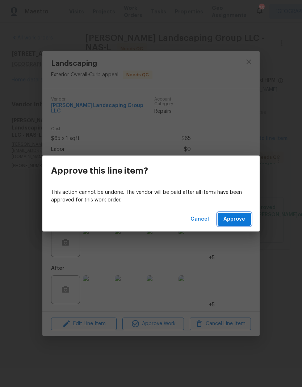
click at [229, 218] on span "Approve" at bounding box center [234, 219] width 22 height 9
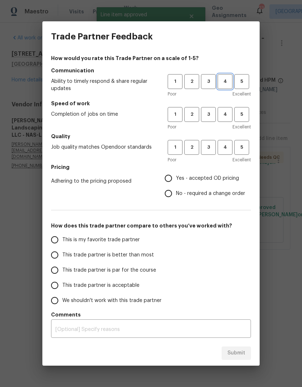
click at [230, 81] on span "4" at bounding box center [224, 81] width 13 height 8
click at [241, 80] on span "5" at bounding box center [241, 81] width 13 height 8
click at [240, 107] on button "5" at bounding box center [241, 114] width 15 height 15
click at [240, 143] on button "5" at bounding box center [241, 147] width 15 height 15
click at [169, 180] on input "Yes - accepted OD pricing" at bounding box center [168, 178] width 15 height 15
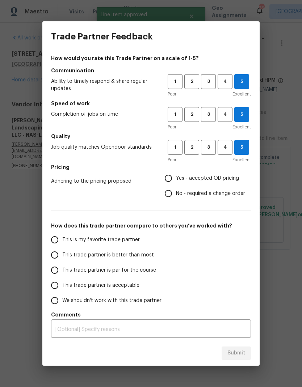
radio input "true"
click at [56, 242] on input "This is my favorite trade partner" at bounding box center [54, 239] width 15 height 15
click at [239, 352] on span "Submit" at bounding box center [236, 353] width 18 height 9
radio input "true"
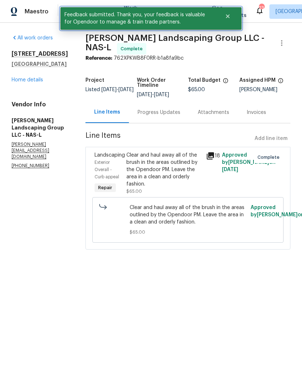
click at [225, 11] on button "Close" at bounding box center [228, 16] width 24 height 14
